Goal: Transaction & Acquisition: Obtain resource

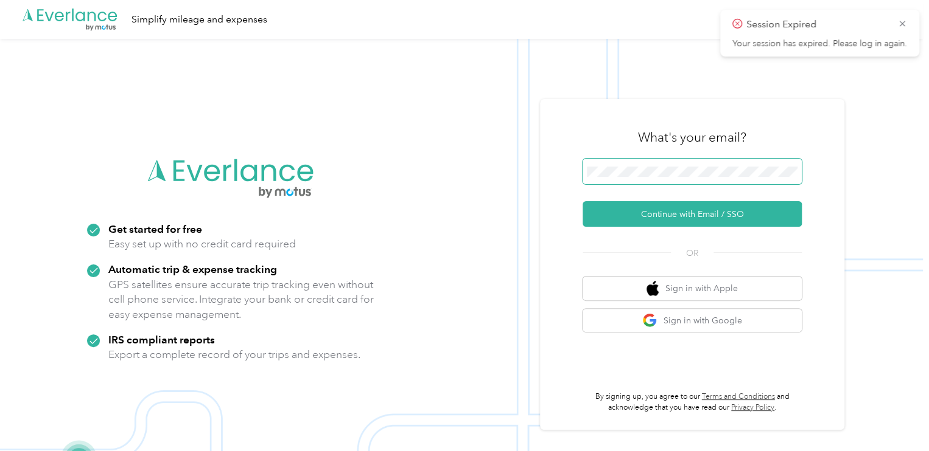
click at [697, 161] on span at bounding box center [691, 172] width 219 height 26
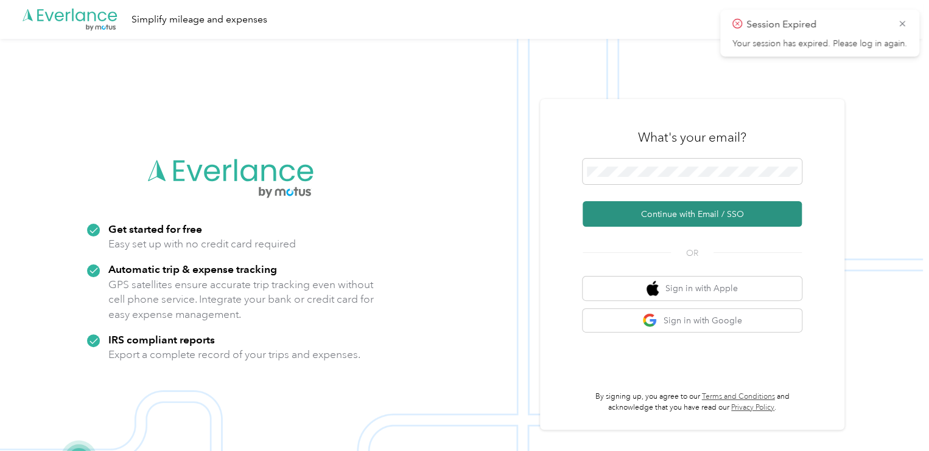
click at [652, 222] on button "Continue with Email / SSO" at bounding box center [691, 214] width 219 height 26
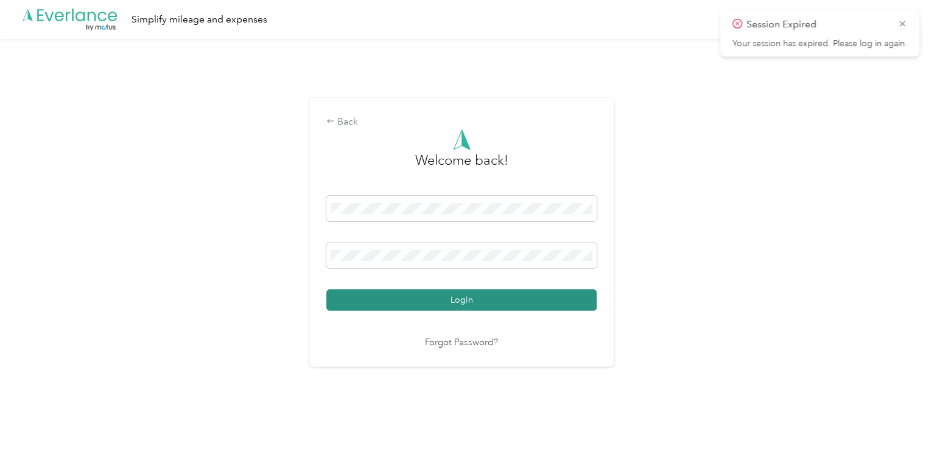
click at [521, 300] on button "Login" at bounding box center [461, 300] width 270 height 21
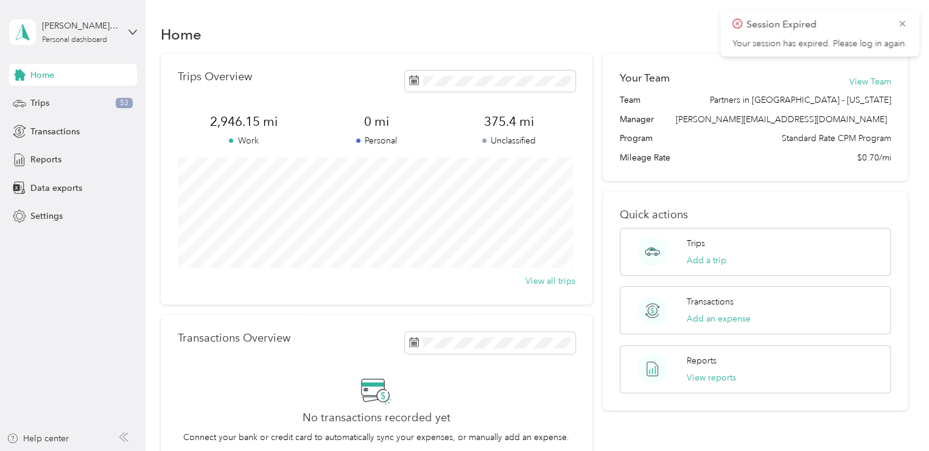
click at [902, 26] on icon at bounding box center [902, 23] width 10 height 11
click at [43, 103] on span "Trips" at bounding box center [39, 103] width 19 height 13
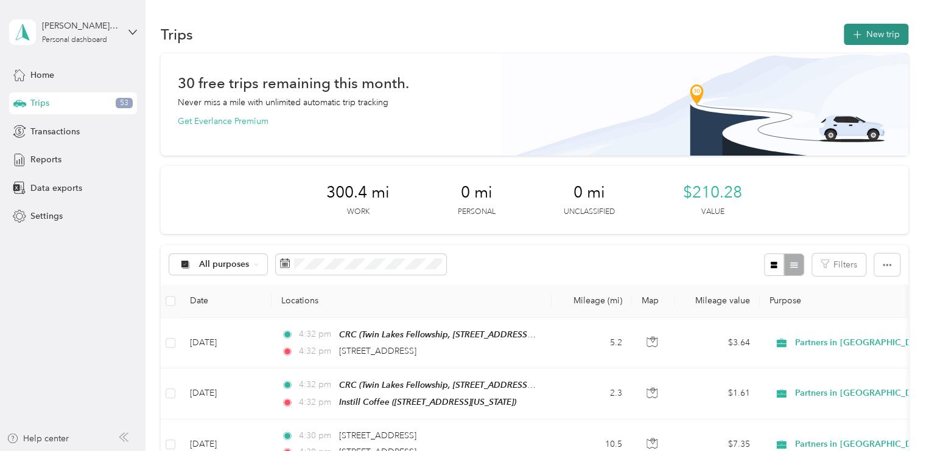
click at [869, 32] on button "New trip" at bounding box center [875, 34] width 64 height 21
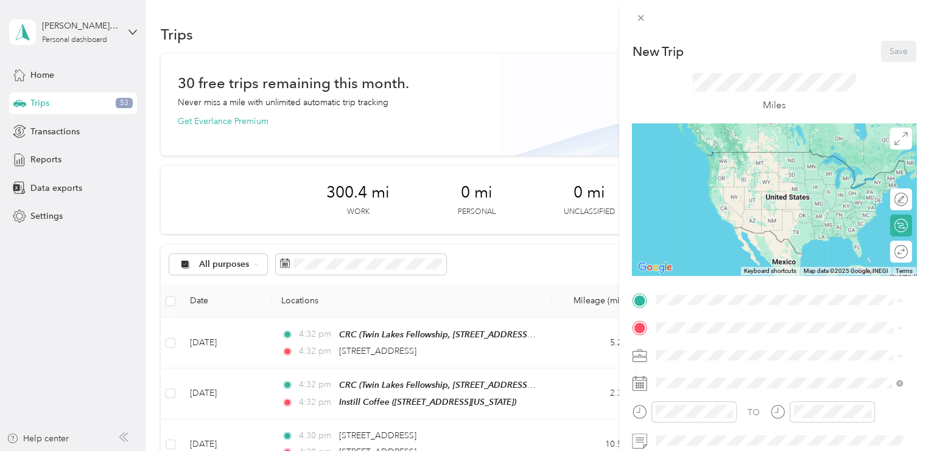
click at [725, 173] on div "CRC Twin Lakes Fellowship, [STREET_ADDRESS][GEOGRAPHIC_DATA][STREET_ADDRESS], […" at bounding box center [788, 176] width 220 height 51
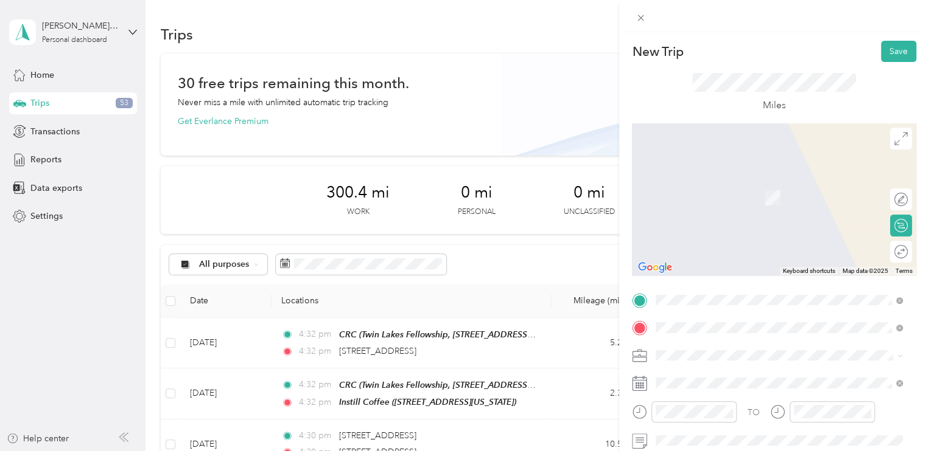
click at [757, 197] on span "[STREET_ADDRESS][US_STATE]" at bounding box center [739, 198] width 122 height 10
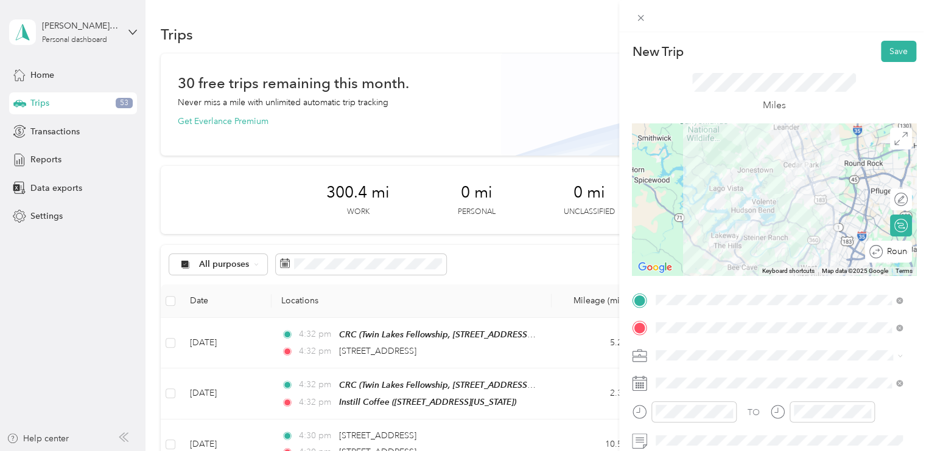
click at [889, 251] on div "Round trip" at bounding box center [894, 252] width 25 height 13
click at [890, 53] on button "Save" at bounding box center [897, 51] width 35 height 21
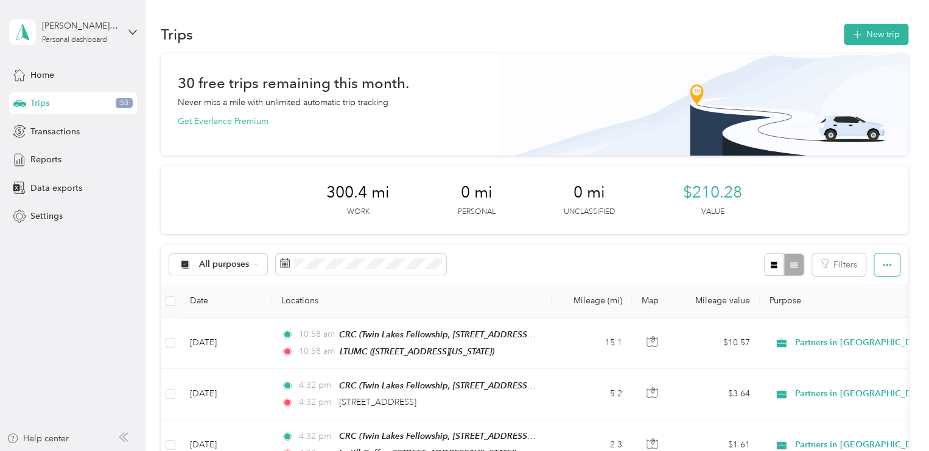
click at [882, 267] on icon "button" at bounding box center [886, 265] width 9 height 9
click at [862, 315] on div "Export" at bounding box center [869, 308] width 33 height 13
click at [864, 308] on span "Export" at bounding box center [866, 309] width 26 height 10
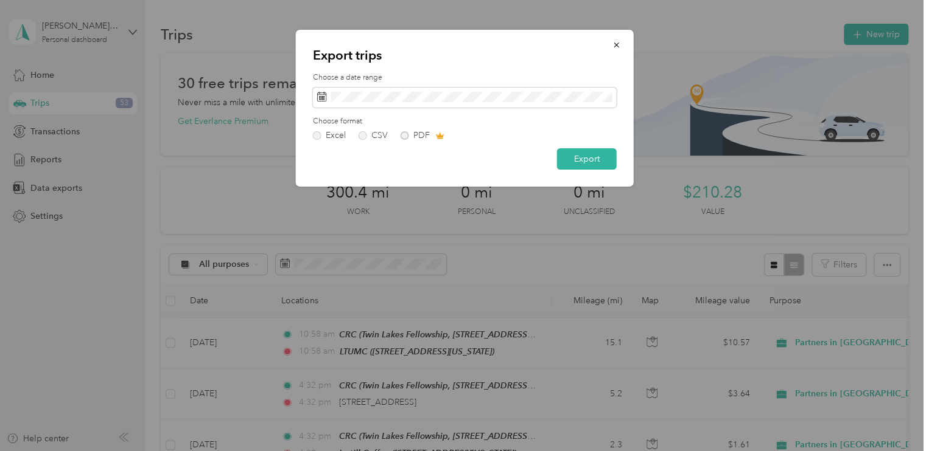
click at [402, 134] on div "Excel CSV PDF" at bounding box center [465, 135] width 304 height 9
click at [404, 137] on div "Excel CSV PDF" at bounding box center [465, 135] width 304 height 9
click at [566, 181] on div "Export trips Choose a date range Choose format Excel CSV PDF Export" at bounding box center [465, 108] width 338 height 157
click at [402, 133] on div "Excel CSV PDF" at bounding box center [465, 135] width 304 height 9
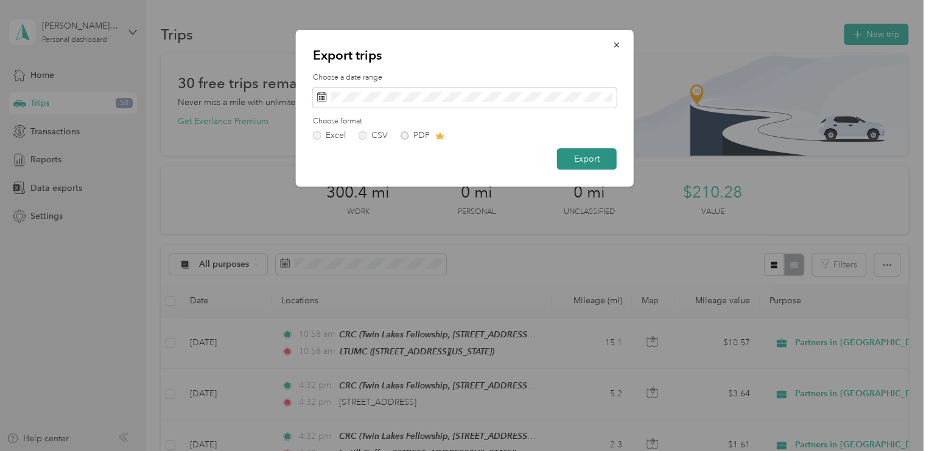
click at [604, 155] on button "Export" at bounding box center [587, 158] width 60 height 21
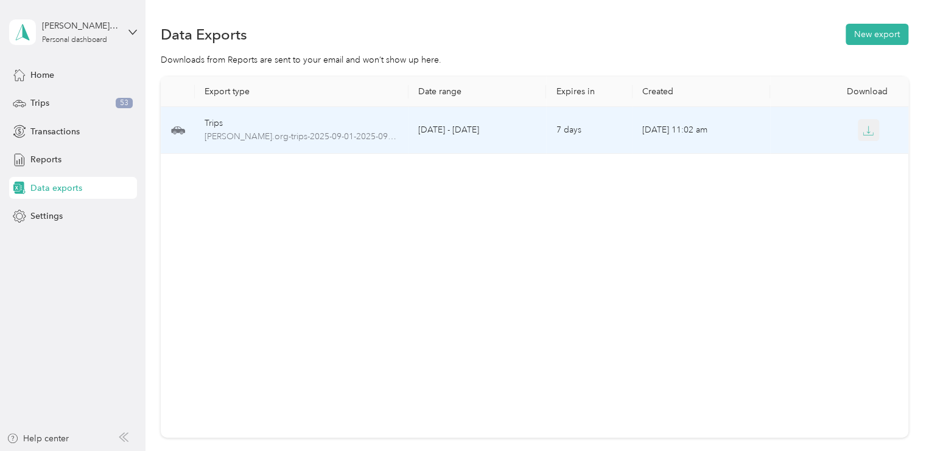
click at [864, 131] on icon "button" at bounding box center [867, 130] width 11 height 11
